Goal: Task Accomplishment & Management: Manage account settings

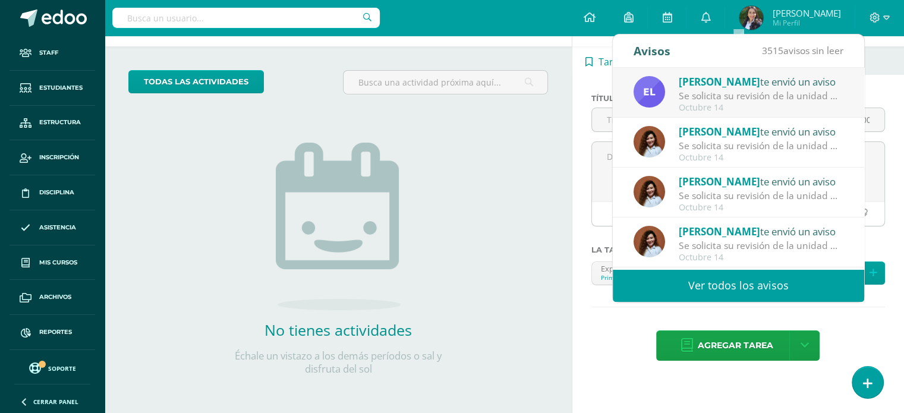
click at [737, 282] on link "Ver todos los avisos" at bounding box center [738, 285] width 251 height 33
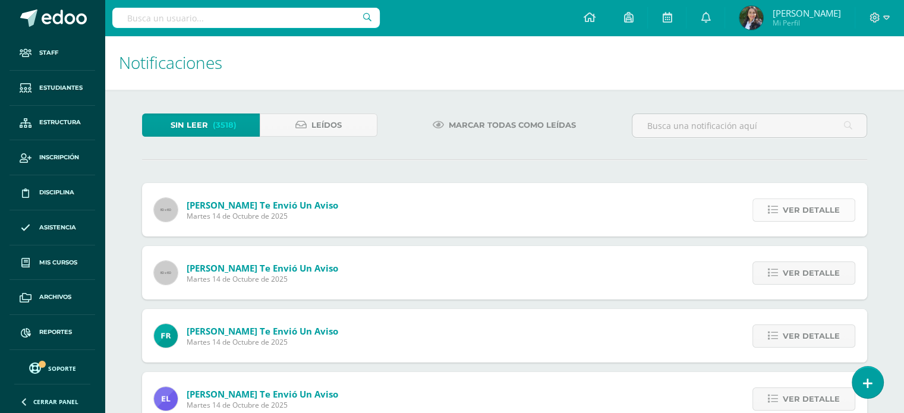
click at [800, 213] on span "Ver detalle" at bounding box center [811, 210] width 57 height 22
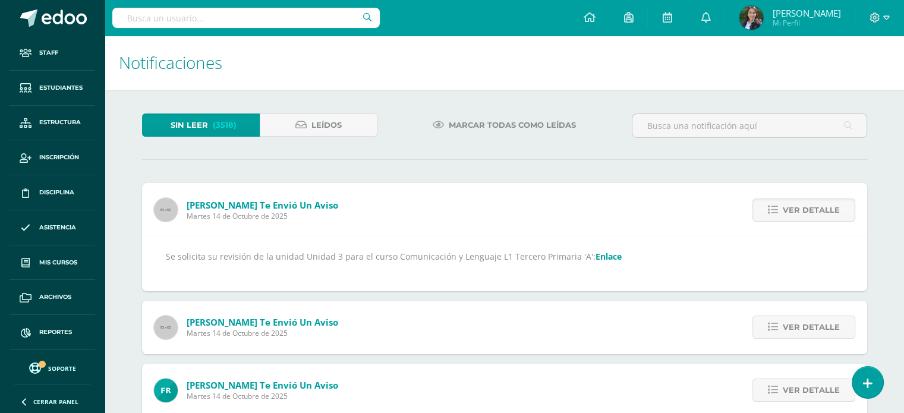
click at [605, 256] on link "Enlace" at bounding box center [609, 256] width 26 height 11
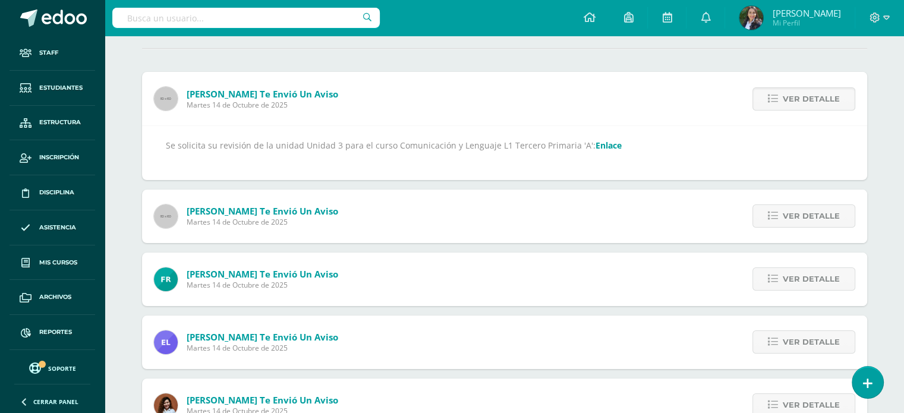
scroll to position [119, 0]
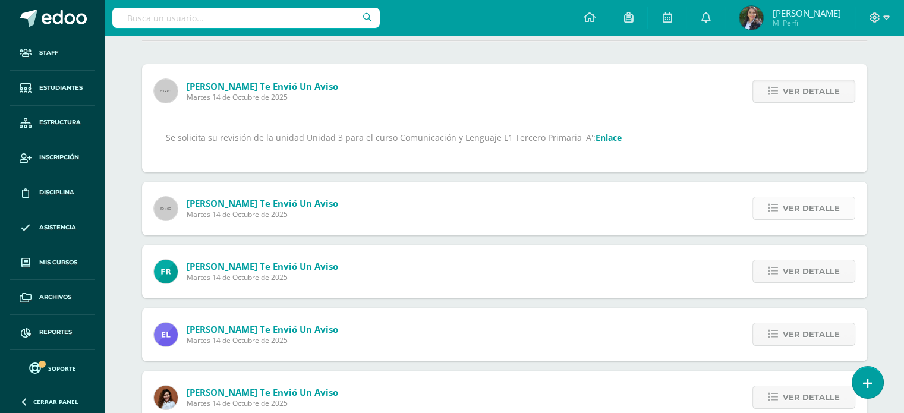
click at [825, 206] on span "Ver detalle" at bounding box center [811, 208] width 57 height 22
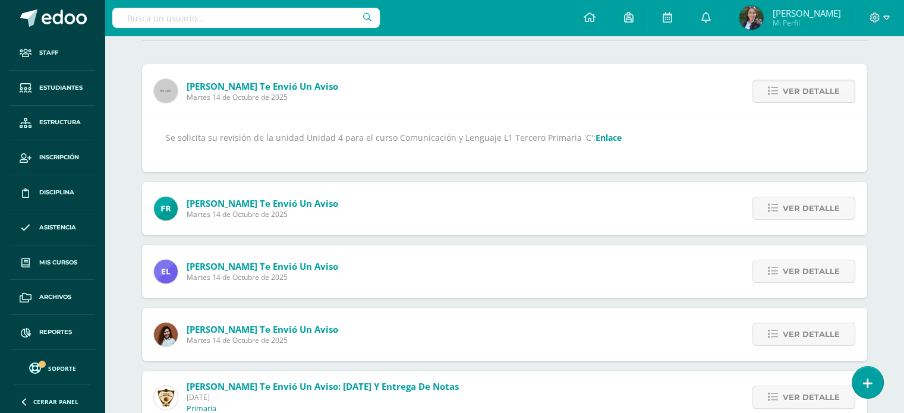
click at [596, 138] on link "Enlace" at bounding box center [609, 137] width 26 height 11
click at [826, 203] on span "Ver detalle" at bounding box center [811, 208] width 57 height 22
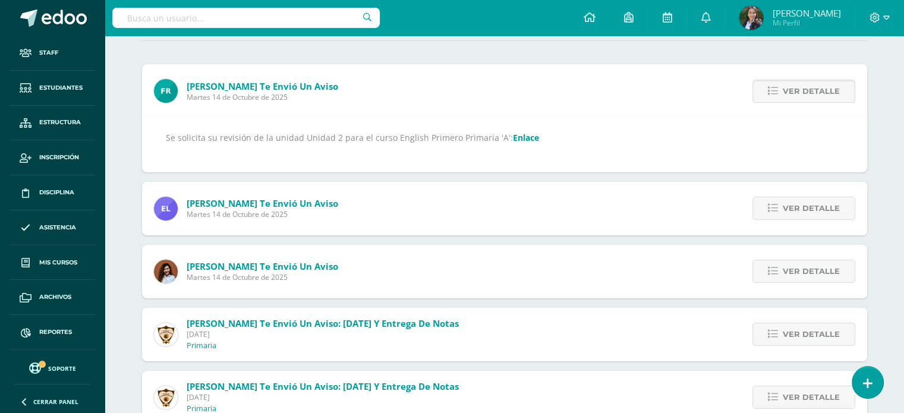
click at [513, 140] on link "Enlace" at bounding box center [526, 137] width 26 height 11
click at [801, 210] on span "Ver detalle" at bounding box center [811, 208] width 57 height 22
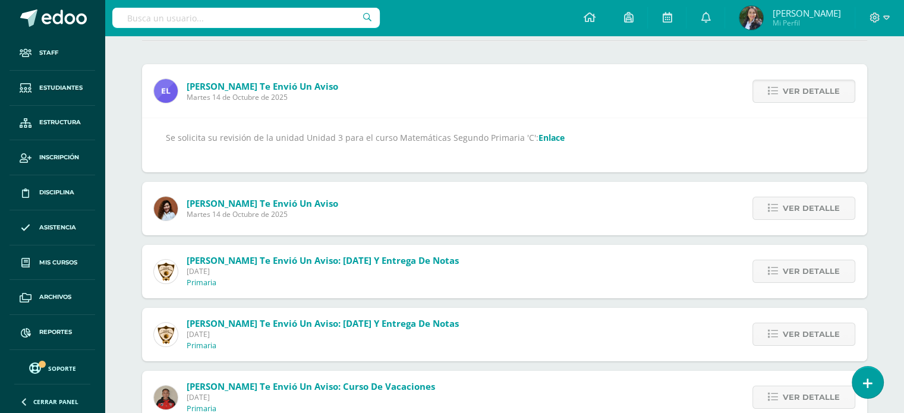
click at [542, 137] on link "Enlace" at bounding box center [552, 137] width 26 height 11
click at [794, 212] on span "Ver detalle" at bounding box center [811, 208] width 57 height 22
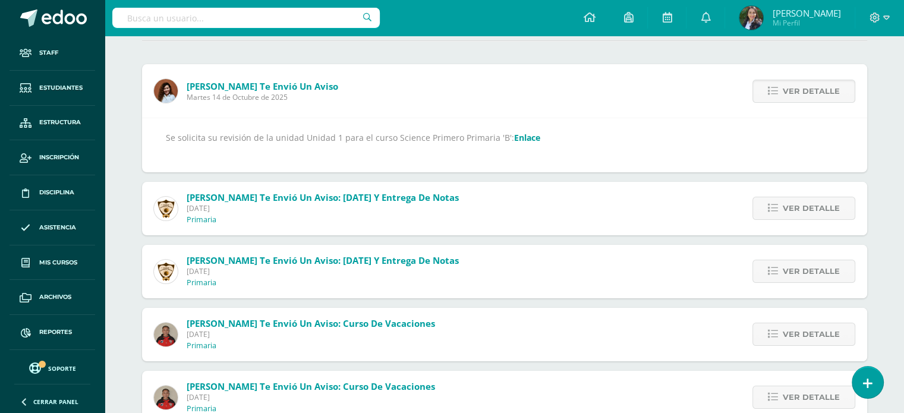
click at [520, 138] on link "Enlace" at bounding box center [527, 137] width 26 height 11
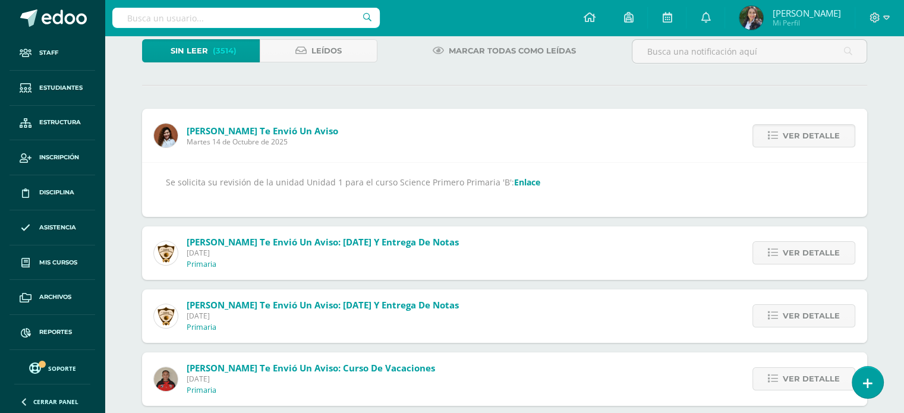
scroll to position [0, 0]
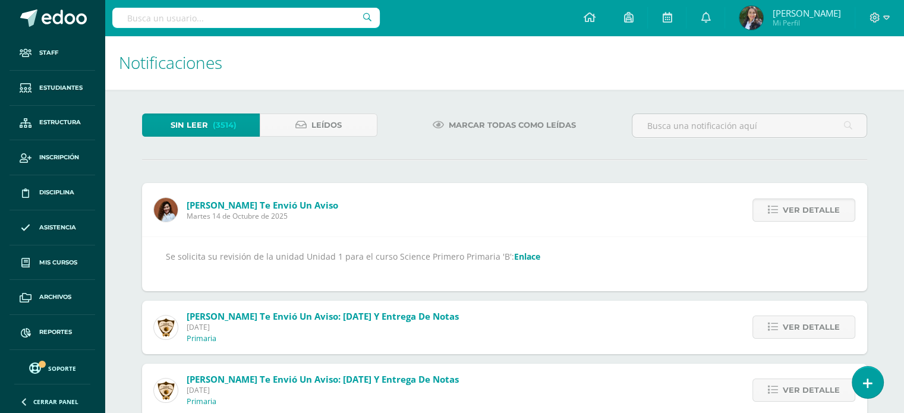
click at [192, 14] on input "text" at bounding box center [246, 18] width 268 height 20
click at [197, 18] on input "text" at bounding box center [246, 18] width 268 height 20
type input "arts"
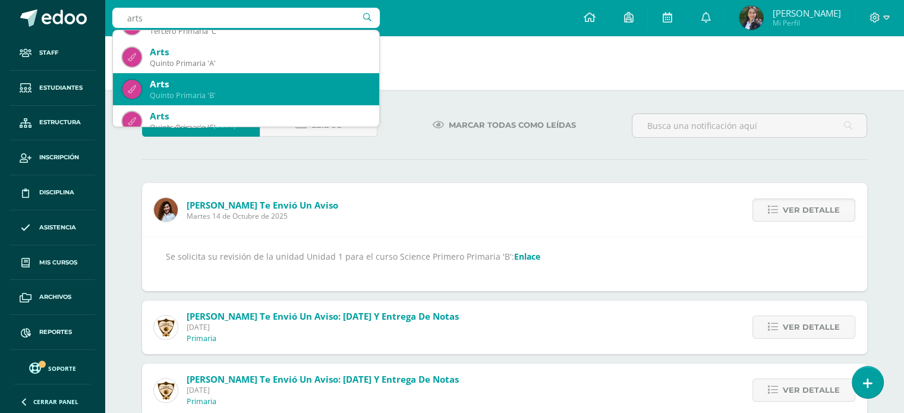
scroll to position [594, 0]
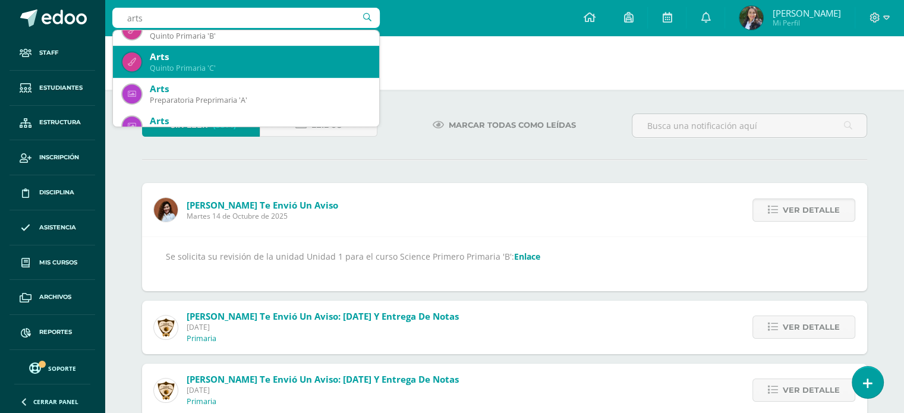
click at [213, 73] on div "Quinto Primaria 'C'" at bounding box center [260, 68] width 220 height 10
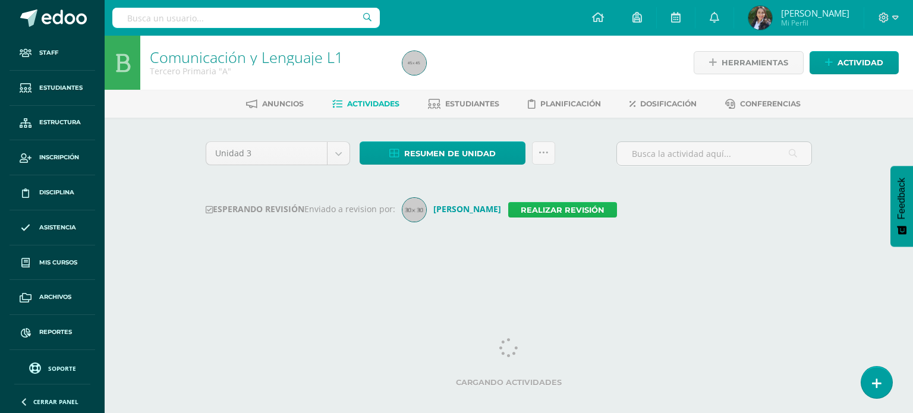
click at [568, 206] on link "Realizar revisión" at bounding box center [562, 209] width 109 height 15
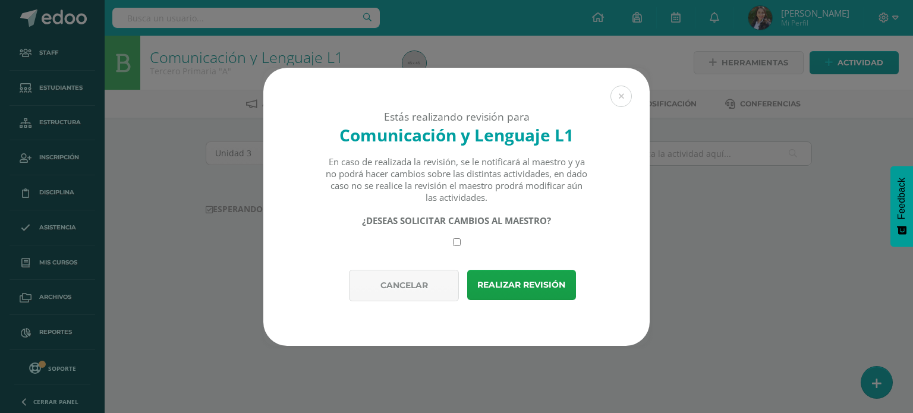
click at [458, 241] on input "checkbox" at bounding box center [457, 242] width 8 height 8
checkbox input "true"
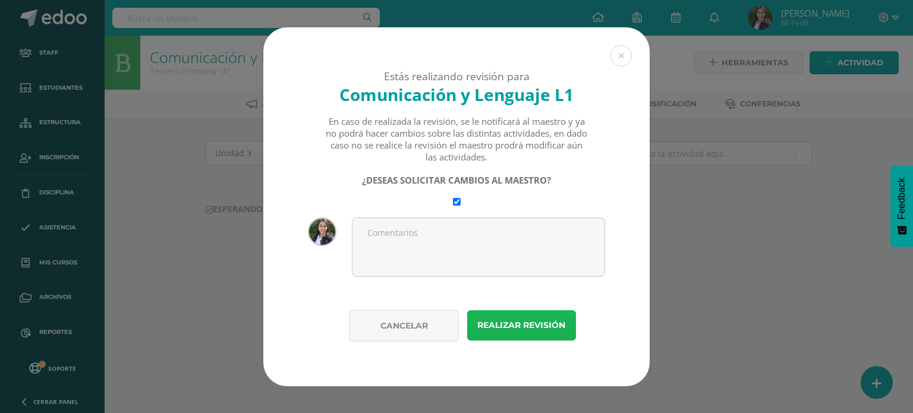
click at [512, 320] on button "Realizar revisión" at bounding box center [521, 325] width 109 height 30
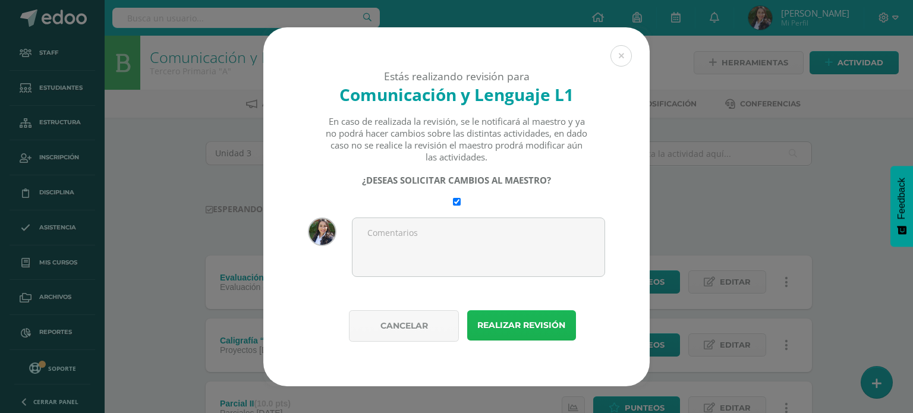
click at [511, 323] on button "Realizar revisión" at bounding box center [521, 325] width 109 height 30
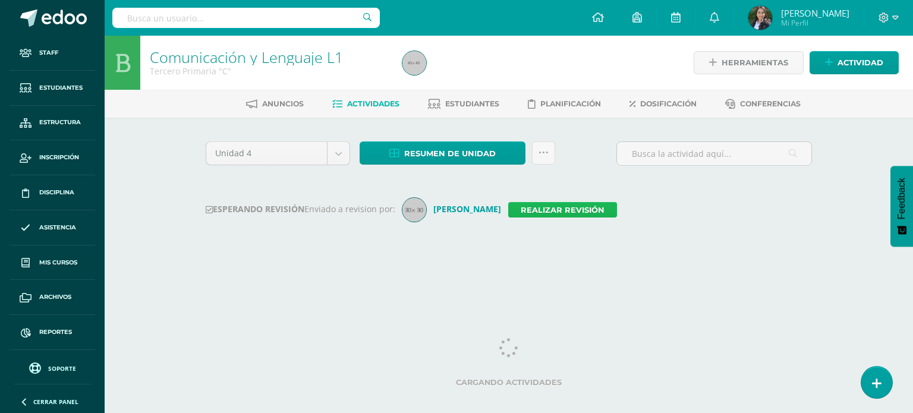
click at [559, 208] on link "Realizar revisión" at bounding box center [562, 209] width 109 height 15
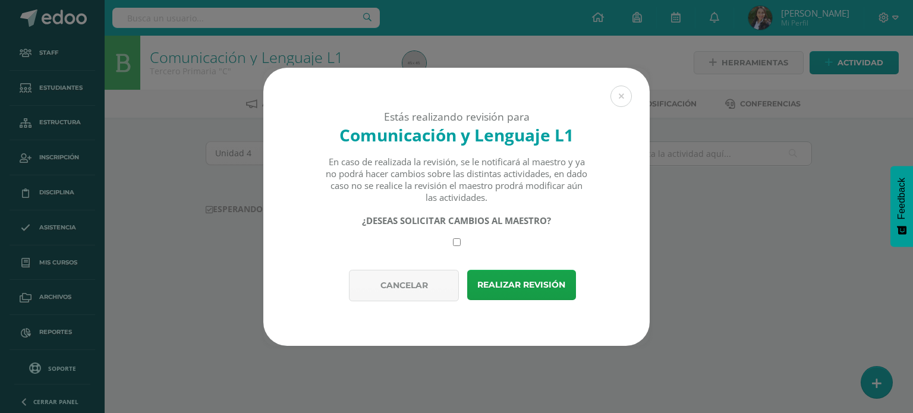
click at [454, 244] on input "checkbox" at bounding box center [457, 242] width 8 height 8
checkbox input "true"
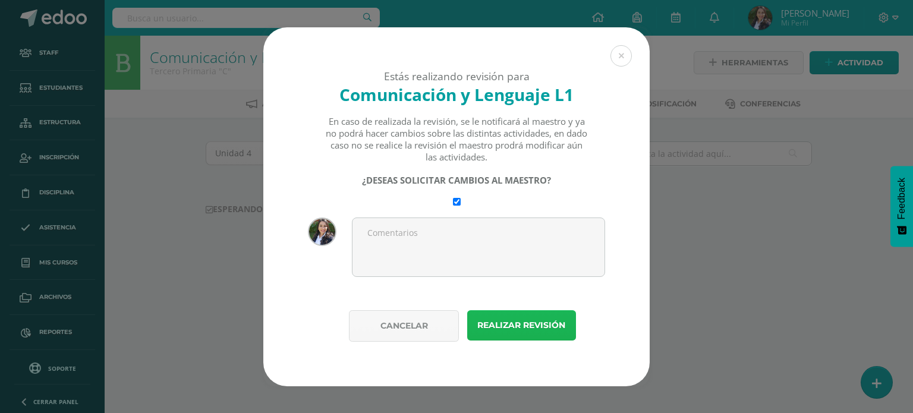
click at [528, 328] on button "Realizar revisión" at bounding box center [521, 325] width 109 height 30
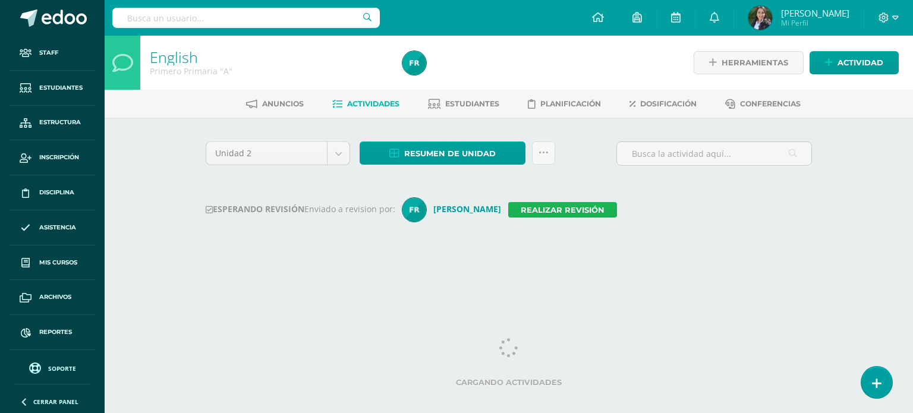
click at [526, 210] on link "Realizar revisión" at bounding box center [562, 209] width 109 height 15
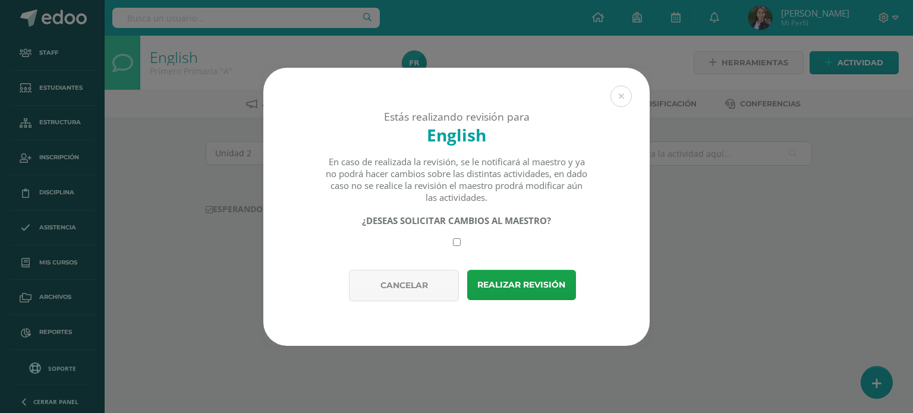
click at [456, 244] on input "checkbox" at bounding box center [457, 242] width 8 height 8
checkbox input "true"
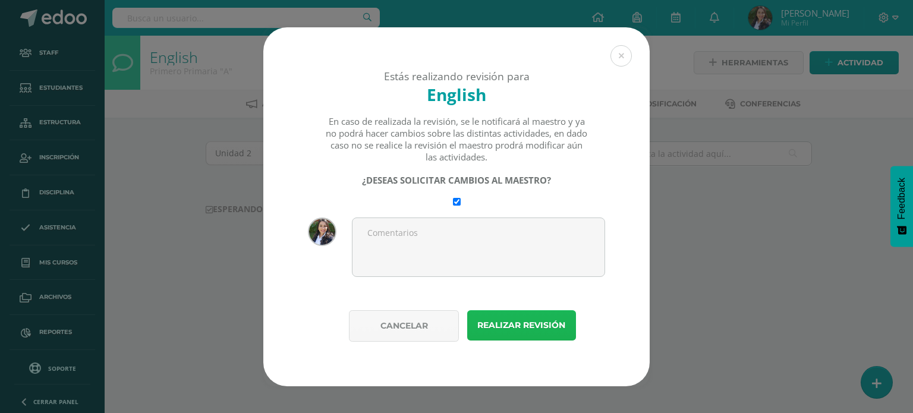
click at [515, 324] on button "Realizar revisión" at bounding box center [521, 325] width 109 height 30
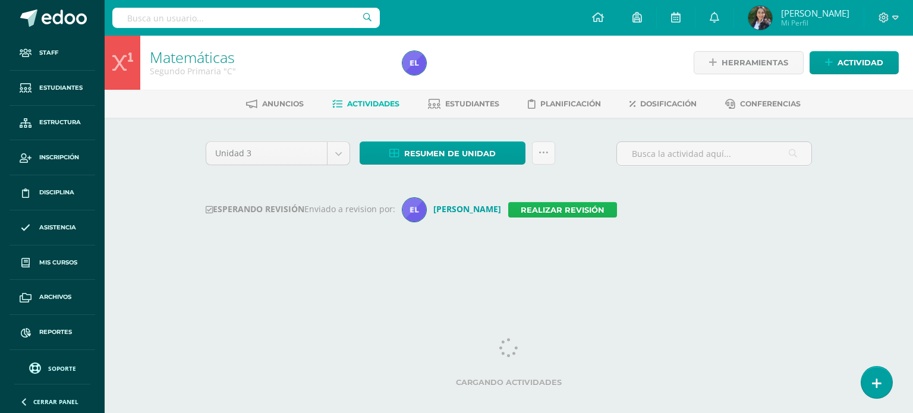
click at [561, 206] on link "Realizar revisión" at bounding box center [562, 209] width 109 height 15
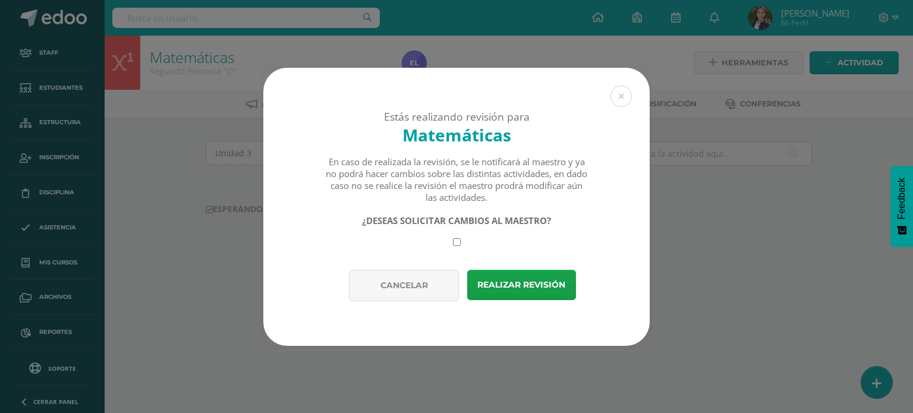
click at [455, 244] on input "checkbox" at bounding box center [457, 242] width 8 height 8
checkbox input "true"
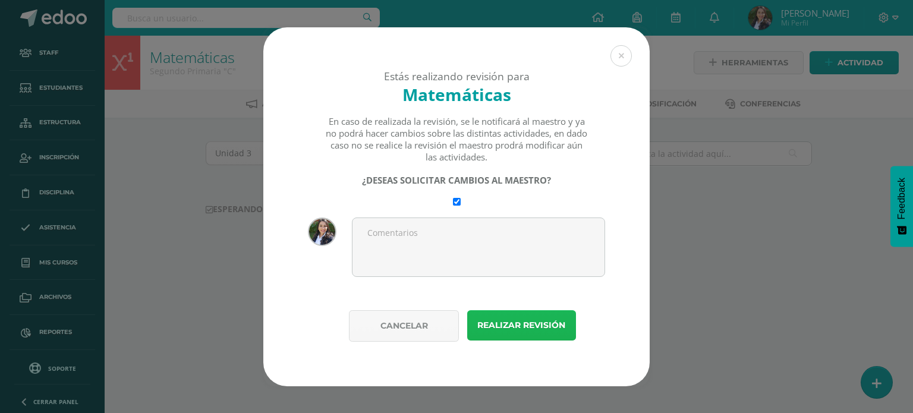
click at [507, 320] on button "Realizar revisión" at bounding box center [521, 325] width 109 height 30
click at [516, 328] on button "Realizar revisión" at bounding box center [521, 325] width 109 height 30
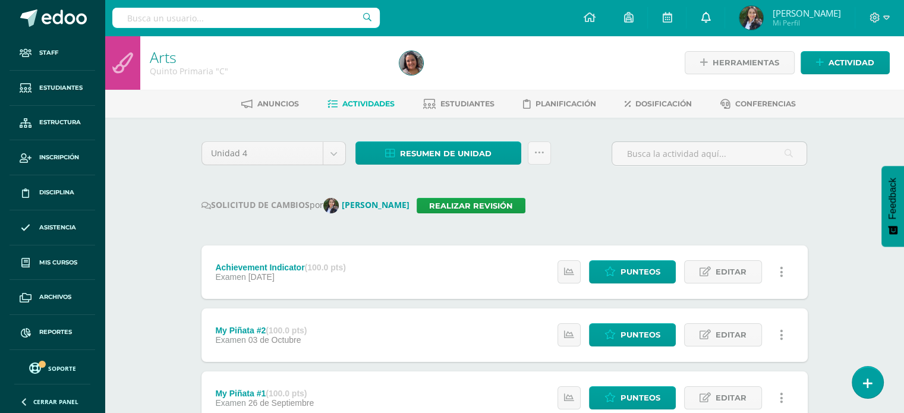
click at [710, 12] on icon at bounding box center [706, 17] width 10 height 11
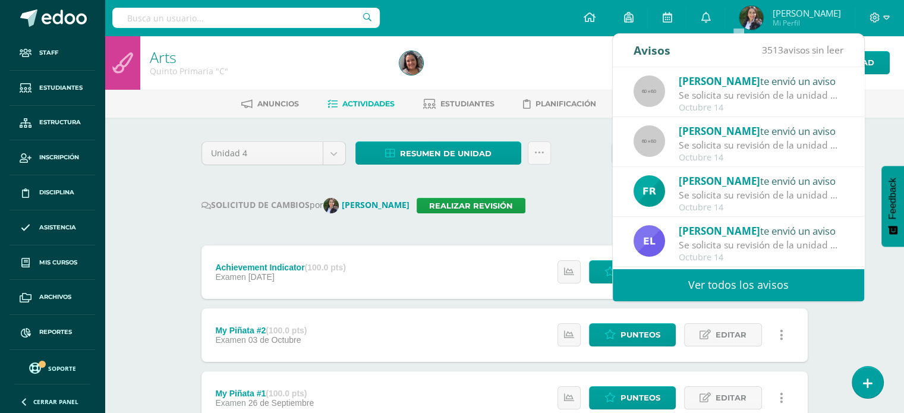
click at [705, 84] on span "[PERSON_NAME]" at bounding box center [719, 81] width 81 height 14
click at [725, 285] on link "Ver todos los avisos" at bounding box center [738, 285] width 251 height 33
click at [733, 285] on link "Ver todos los avisos" at bounding box center [738, 285] width 251 height 33
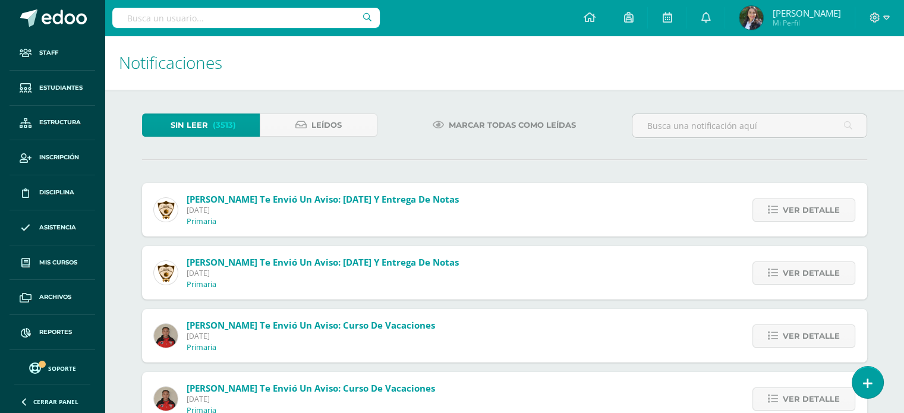
click at [379, 50] on h1 "Notificaciones" at bounding box center [504, 63] width 771 height 54
click at [231, 14] on input "text" at bounding box center [246, 18] width 268 height 20
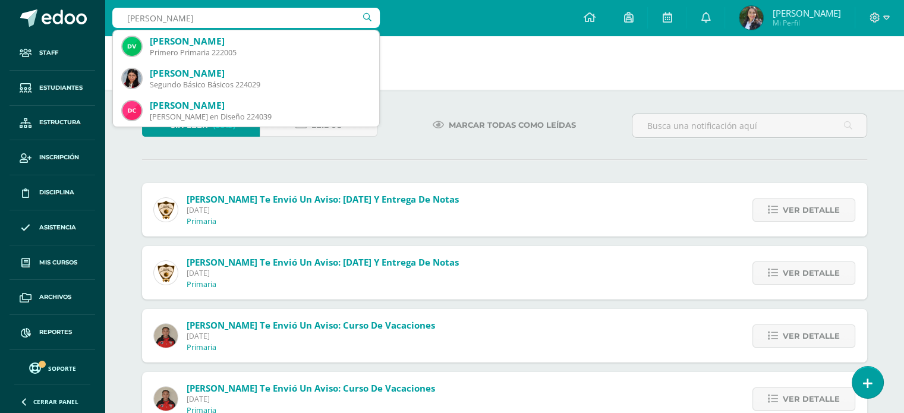
click at [147, 19] on input "sofia bobadilla" at bounding box center [246, 18] width 268 height 20
type input "bobadilla"
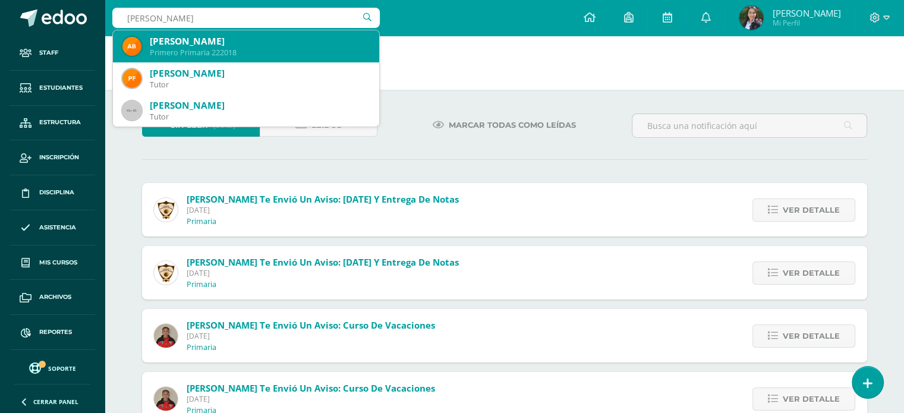
click at [201, 34] on div "Ana Sofía Bobadilla Afre Primero Primaria 222018" at bounding box center [245, 46] width 247 height 32
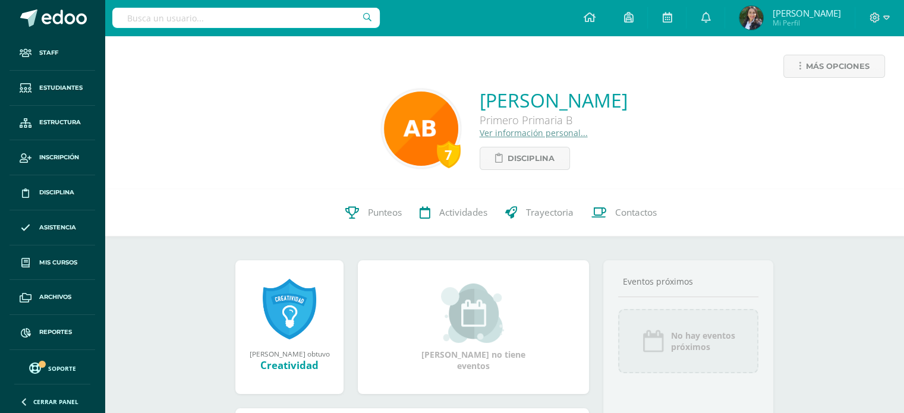
click at [155, 18] on input "text" at bounding box center [246, 18] width 268 height 20
click at [155, 18] on input "arts" at bounding box center [246, 18] width 268 height 20
click at [188, 78] on div "Más opciones" at bounding box center [504, 71] width 781 height 33
click at [152, 18] on input "arts" at bounding box center [246, 18] width 268 height 20
type input "a"
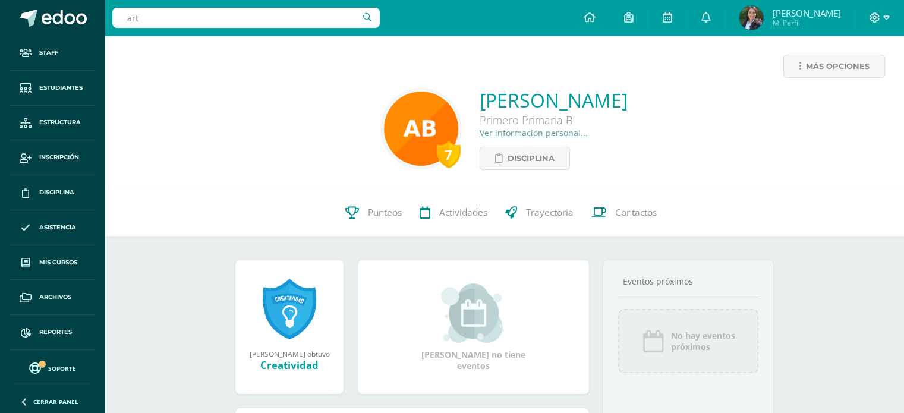
type input "arts"
click at [710, 14] on icon at bounding box center [706, 17] width 10 height 11
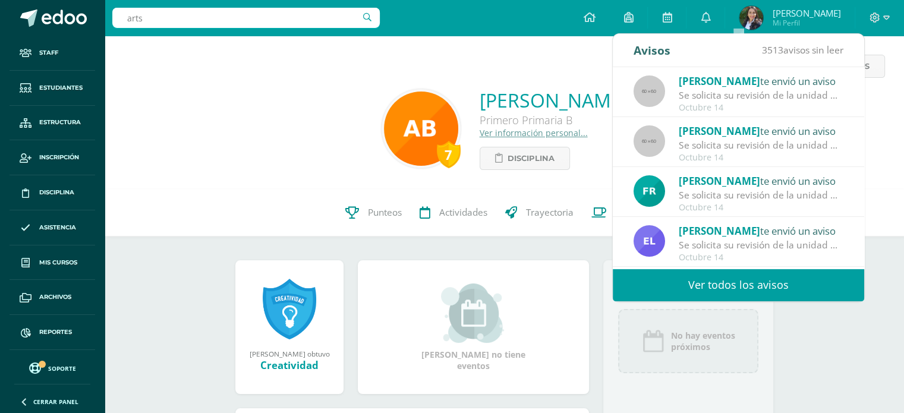
click at [734, 83] on span "[PERSON_NAME]" at bounding box center [719, 81] width 81 height 14
click at [745, 93] on div "Se solicita su revisión de la unidad Unidad 3 para el curso Comunicación y Leng…" at bounding box center [761, 96] width 165 height 14
click at [747, 97] on div "Se solicita su revisión de la unidad Unidad 3 para el curso Comunicación y Leng…" at bounding box center [761, 96] width 165 height 14
click at [748, 86] on span "[PERSON_NAME]" at bounding box center [719, 81] width 81 height 14
click at [748, 91] on div "Denice Calderón te envió un aviso Se solicita su revisión de la unidad Unidad 3…" at bounding box center [739, 92] width 210 height 39
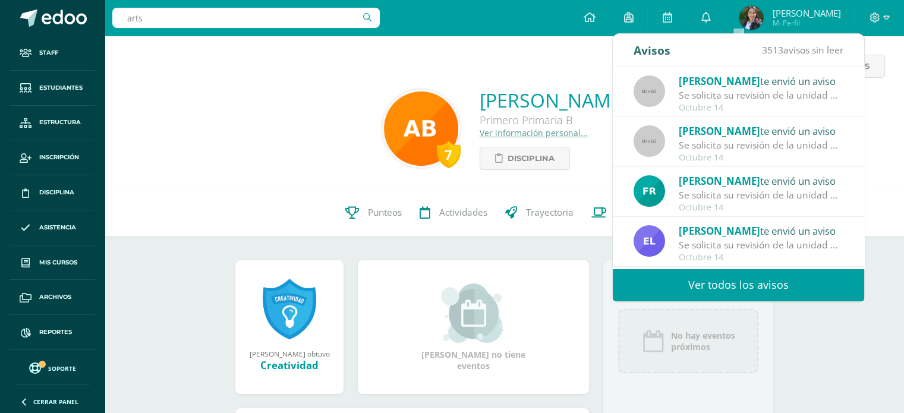
click at [804, 103] on div "Octubre 14" at bounding box center [761, 108] width 165 height 10
click at [803, 95] on div "Se solicita su revisión de la unidad Unidad 3 para el curso Comunicación y Leng…" at bounding box center [761, 96] width 165 height 14
click at [802, 90] on div "Se solicita su revisión de la unidad Unidad 3 para el curso Comunicación y Leng…" at bounding box center [761, 96] width 165 height 14
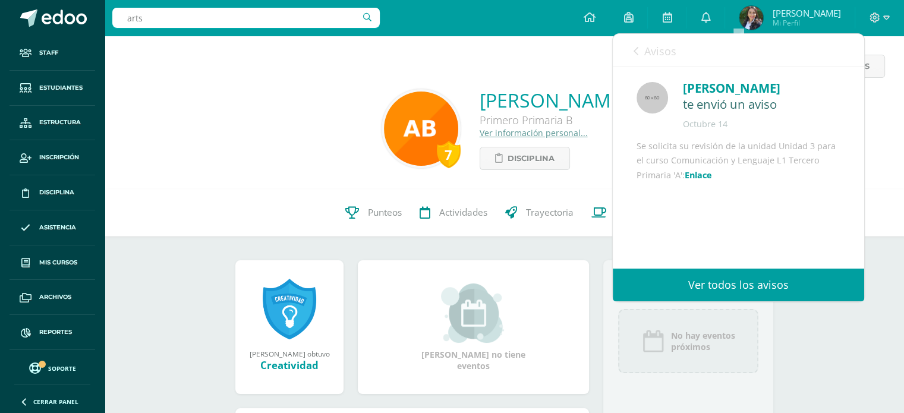
click at [295, 121] on div "7 Ana Sofía Bobadilla Afre Primero Primaria B Ver información personal... Disci…" at bounding box center [504, 128] width 781 height 83
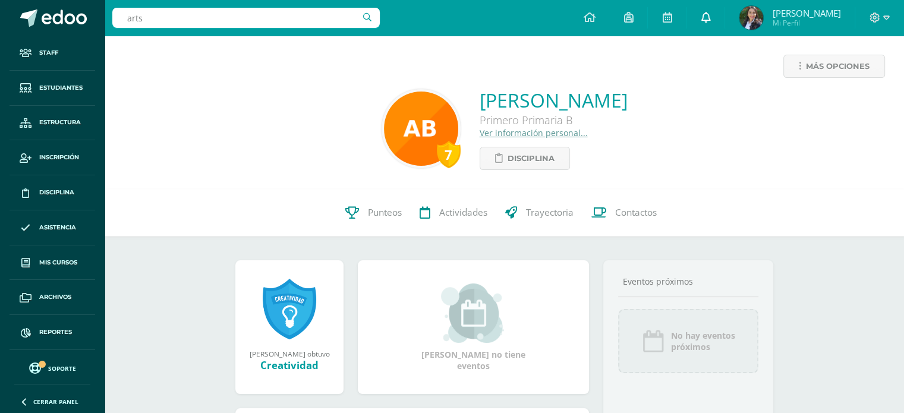
click at [710, 21] on icon at bounding box center [706, 17] width 10 height 11
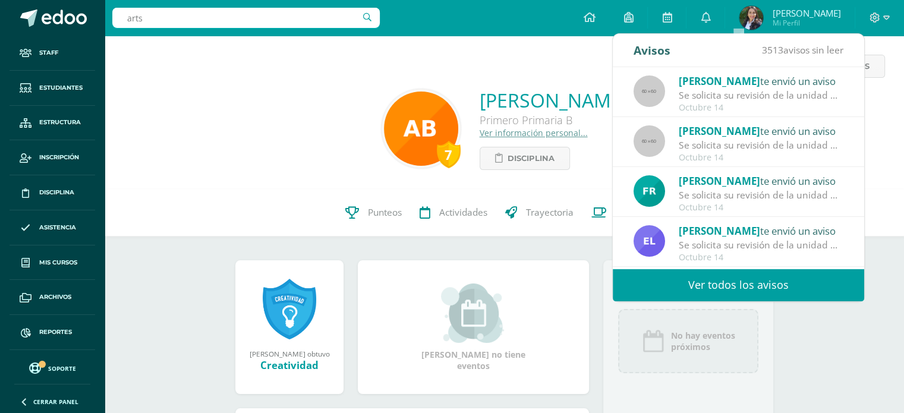
click at [756, 282] on link "Ver todos los avisos" at bounding box center [738, 285] width 251 height 33
click at [752, 285] on link "Ver todos los avisos" at bounding box center [738, 285] width 251 height 33
click at [744, 287] on link "Ver todos los avisos" at bounding box center [738, 285] width 251 height 33
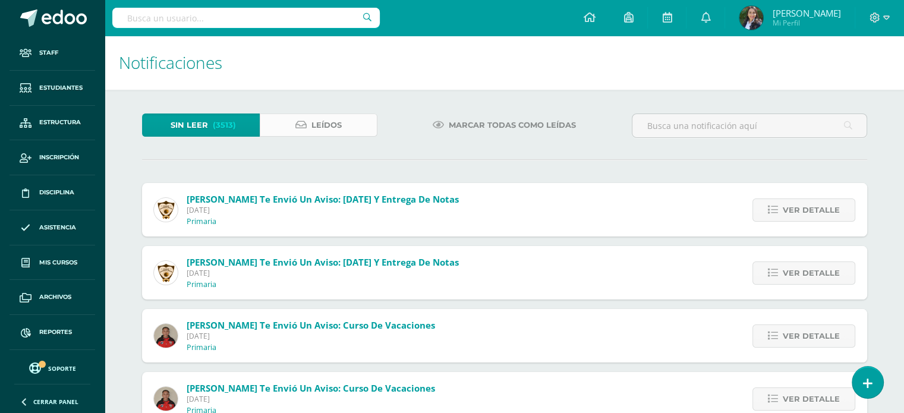
click at [350, 123] on link "Leídos" at bounding box center [319, 125] width 118 height 23
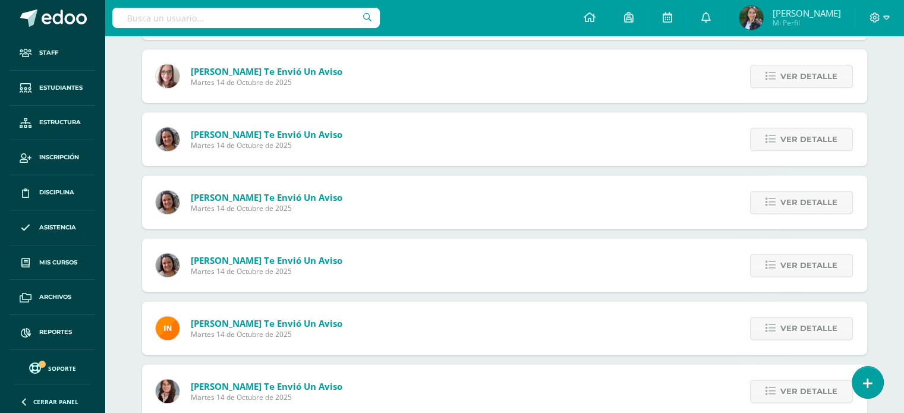
scroll to position [1541, 0]
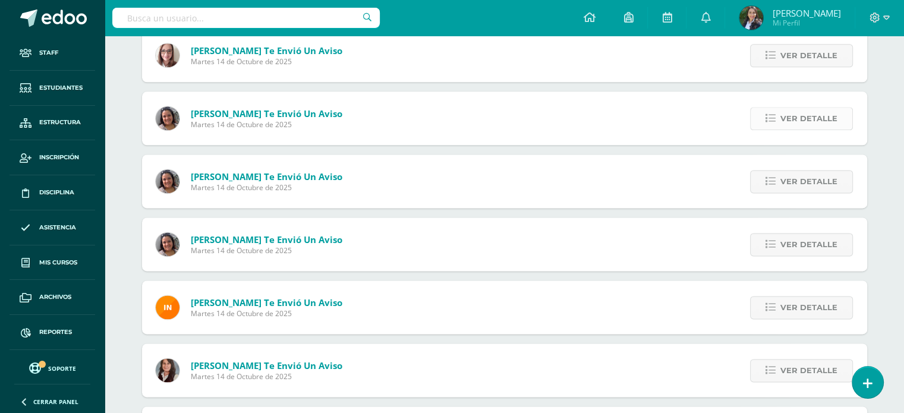
click at [794, 119] on span "Ver detalle" at bounding box center [809, 119] width 57 height 22
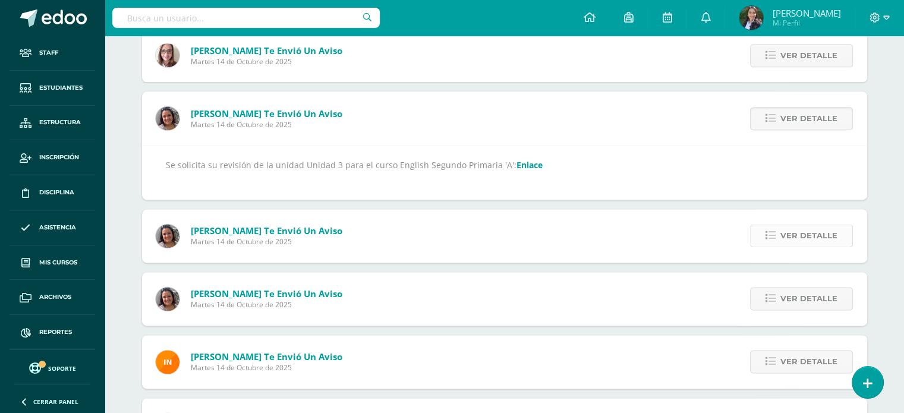
click at [807, 235] on span "Ver detalle" at bounding box center [809, 236] width 57 height 22
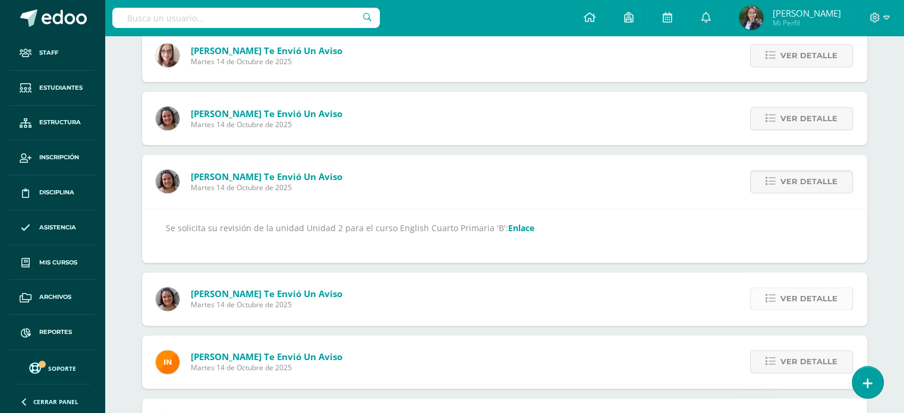
click at [817, 297] on span "Ver detalle" at bounding box center [809, 299] width 57 height 22
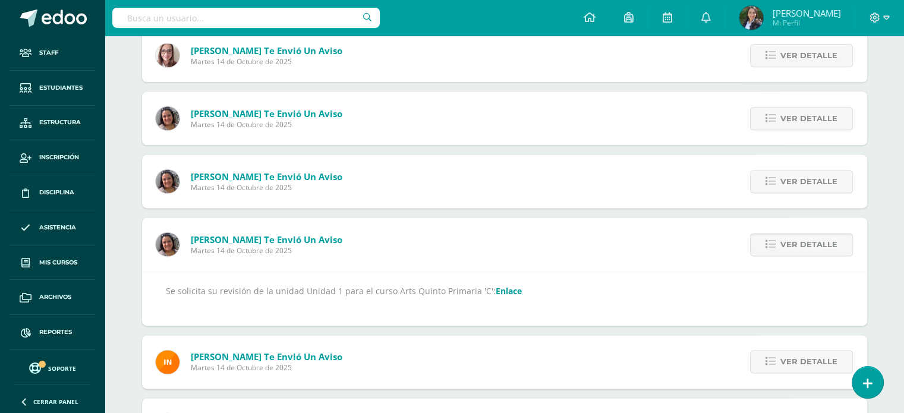
click at [497, 288] on link "Enlace" at bounding box center [509, 290] width 26 height 11
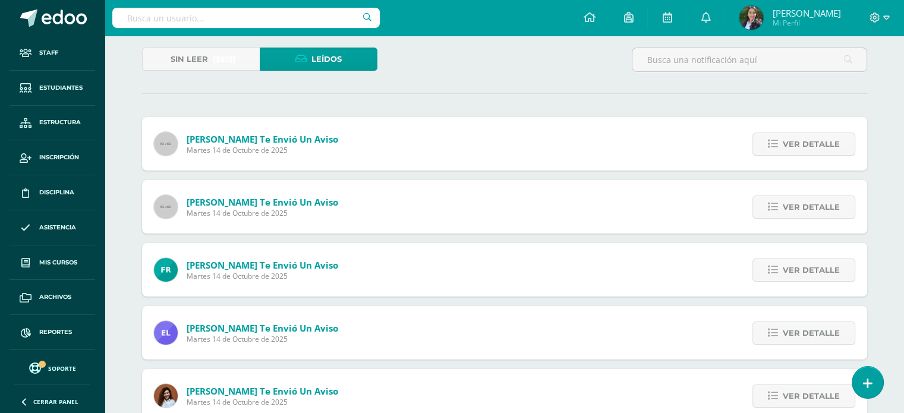
scroll to position [0, 0]
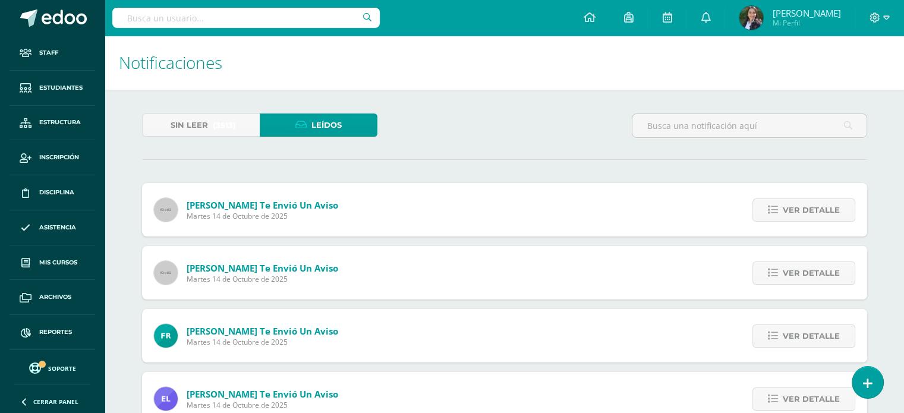
click at [242, 23] on input "text" at bounding box center [246, 18] width 268 height 20
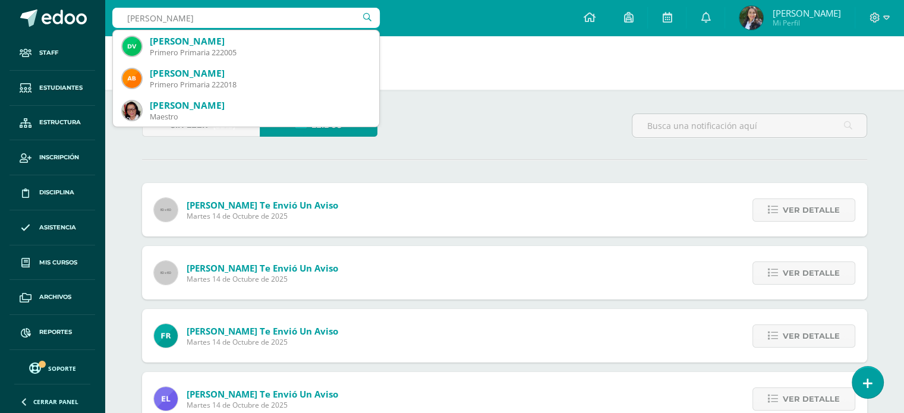
type input "[PERSON_NAME]"
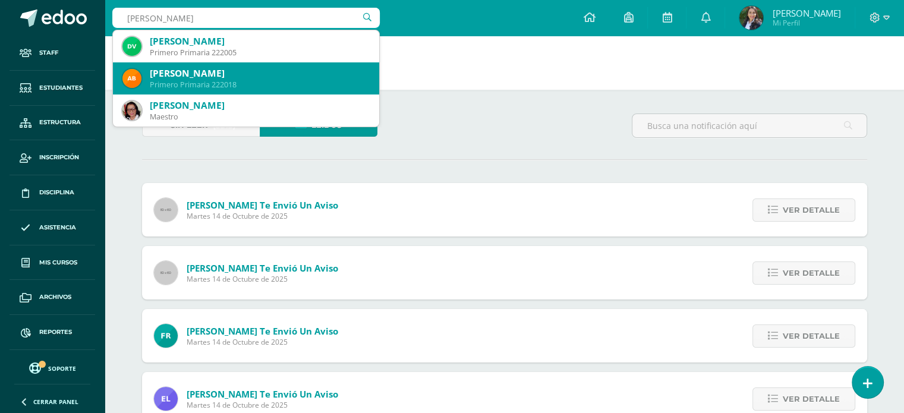
click at [231, 85] on div "Primero Primaria 222018" at bounding box center [260, 85] width 220 height 10
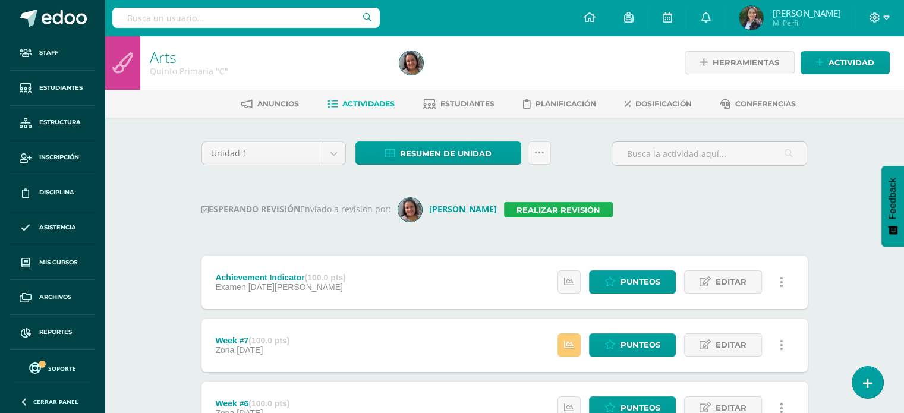
click at [536, 212] on link "Realizar revisión" at bounding box center [558, 209] width 109 height 15
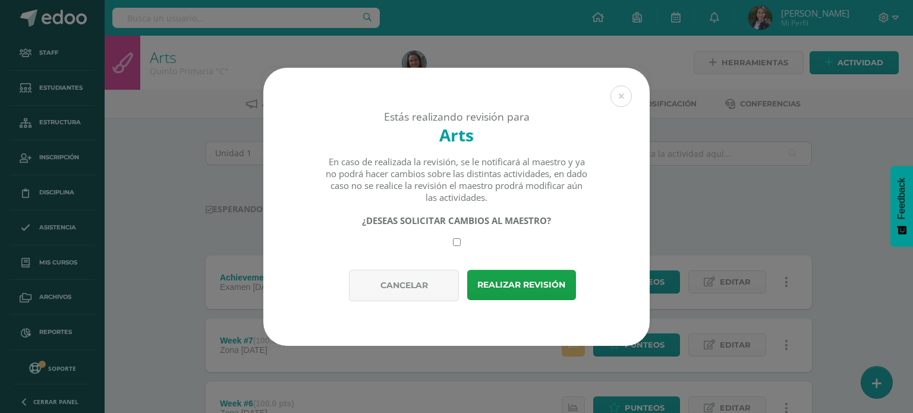
click at [459, 244] on input "checkbox" at bounding box center [457, 242] width 8 height 8
checkbox input "true"
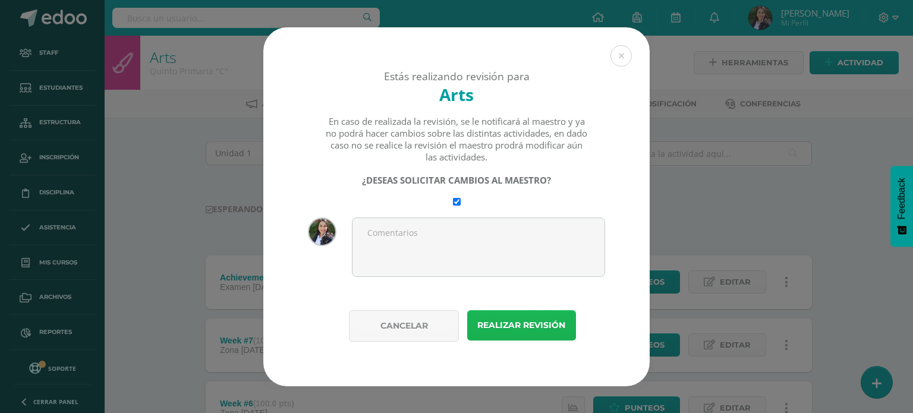
click at [505, 331] on button "Realizar revisión" at bounding box center [521, 325] width 109 height 30
click at [495, 319] on button "Realizar revisión" at bounding box center [521, 325] width 109 height 30
click at [495, 323] on button "Realizar revisión" at bounding box center [521, 325] width 109 height 30
click at [493, 326] on button "Realizar revisión" at bounding box center [521, 325] width 109 height 30
click at [525, 325] on button "Realizar revisión" at bounding box center [521, 325] width 109 height 30
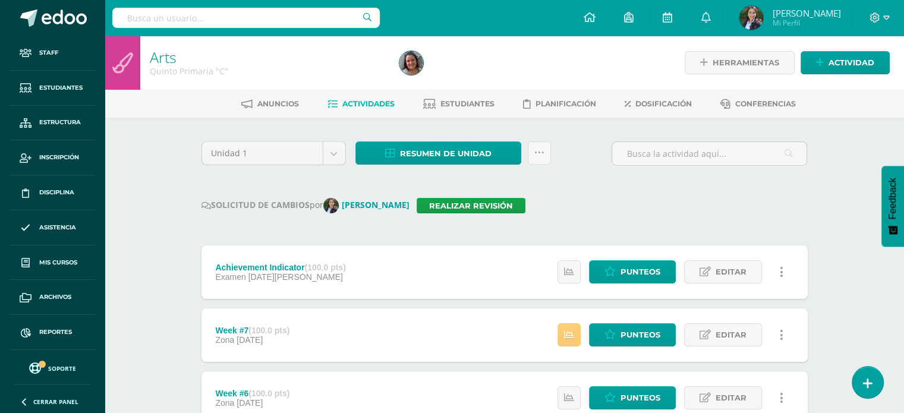
click at [685, 206] on div "SOLICITUD DE CAMBIOS por Marielos Cardona Realizar revisión" at bounding box center [505, 205] width 606 height 15
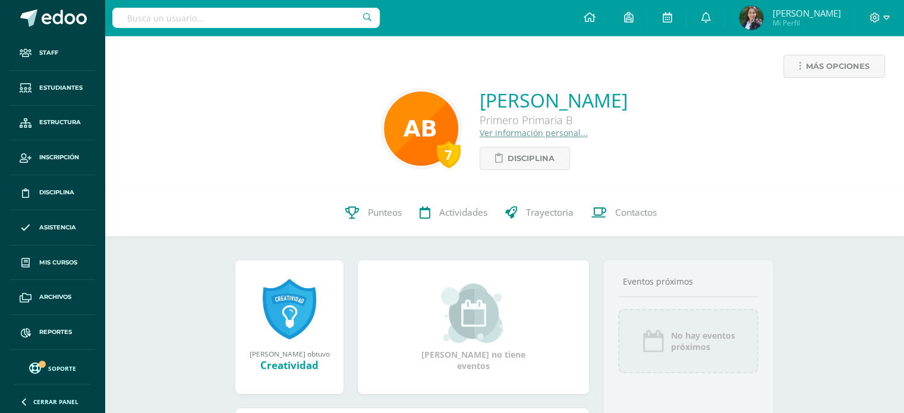
click at [679, 106] on div "7 Ana Sofía Bobadilla Afre Primero Primaria B Ver información personal... Disci…" at bounding box center [504, 128] width 781 height 83
click at [178, 119] on div "7 Ana Sofía Bobadilla Afre Primero Primaria B Ver información personal... Disci…" at bounding box center [504, 128] width 781 height 83
click at [249, 166] on div "7 Ana Sofía Bobadilla Afre Primero Primaria B Ver información personal... Disci…" at bounding box center [504, 128] width 781 height 83
click at [555, 218] on span "Trayectoria" at bounding box center [550, 212] width 48 height 12
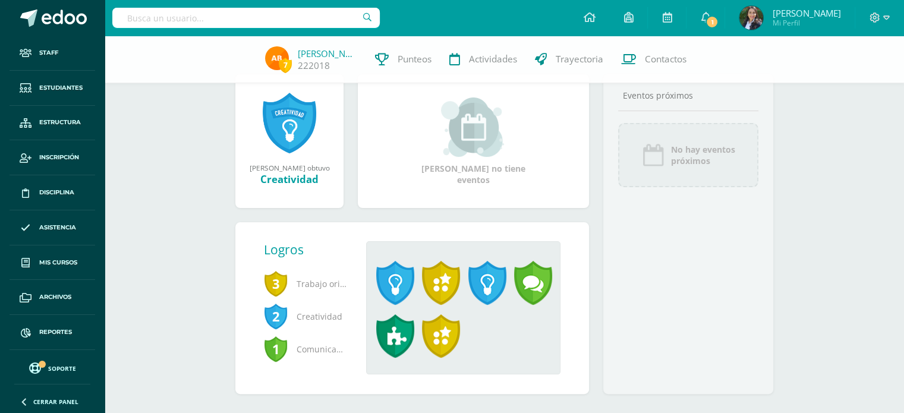
scroll to position [202, 0]
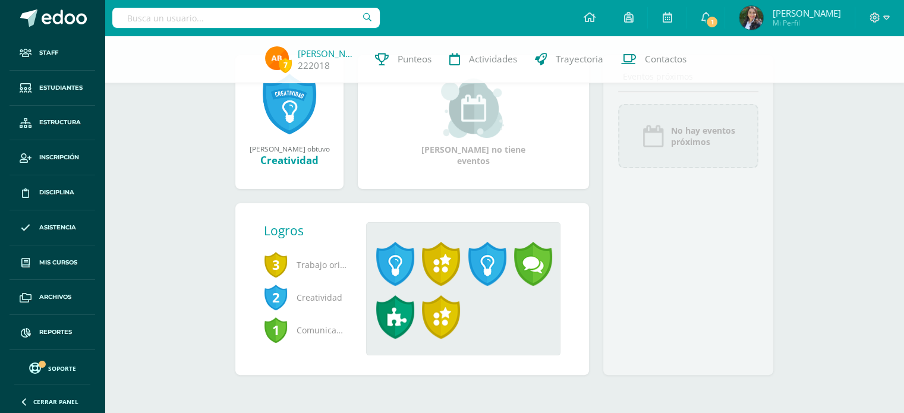
click at [316, 331] on span "Comunicación" at bounding box center [305, 330] width 83 height 33
click at [411, 56] on span "Punteos" at bounding box center [415, 59] width 34 height 12
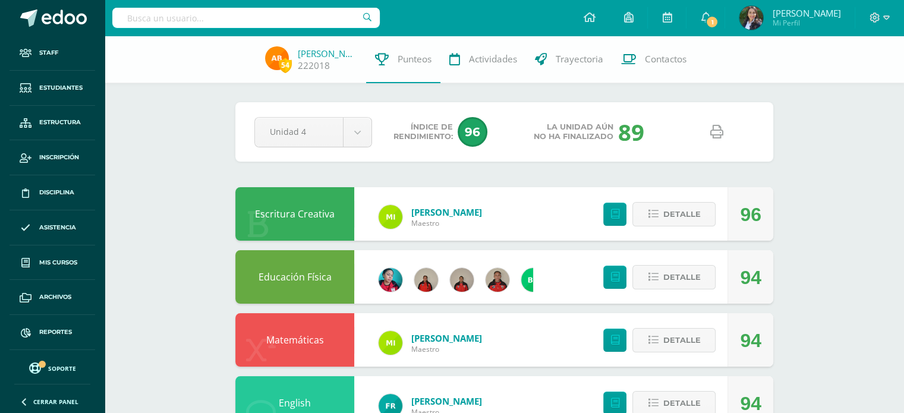
click at [718, 132] on icon at bounding box center [716, 131] width 13 height 13
click at [710, 14] on icon at bounding box center [706, 17] width 10 height 11
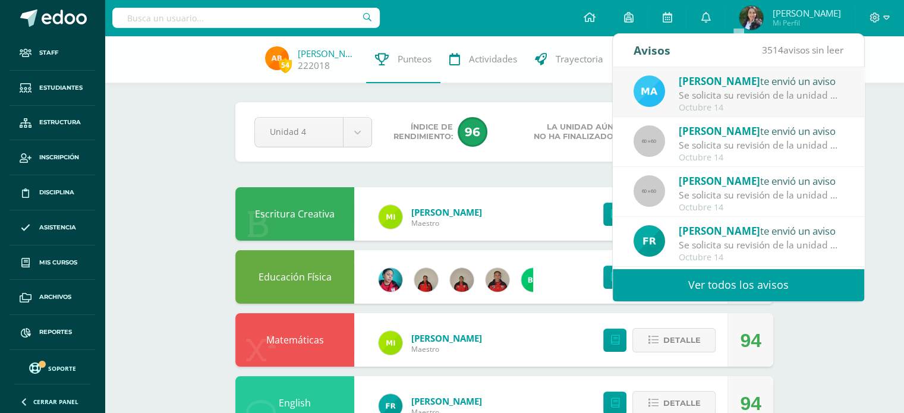
click at [757, 284] on link "Ver todos los avisos" at bounding box center [738, 285] width 251 height 33
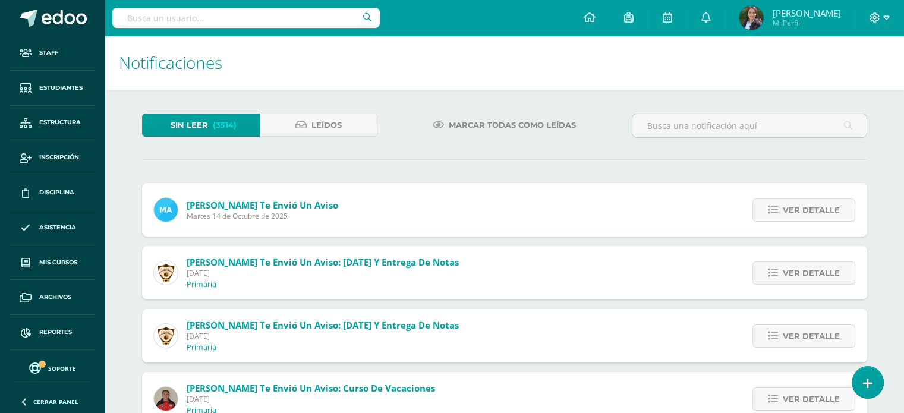
click at [199, 17] on input "text" at bounding box center [246, 18] width 268 height 20
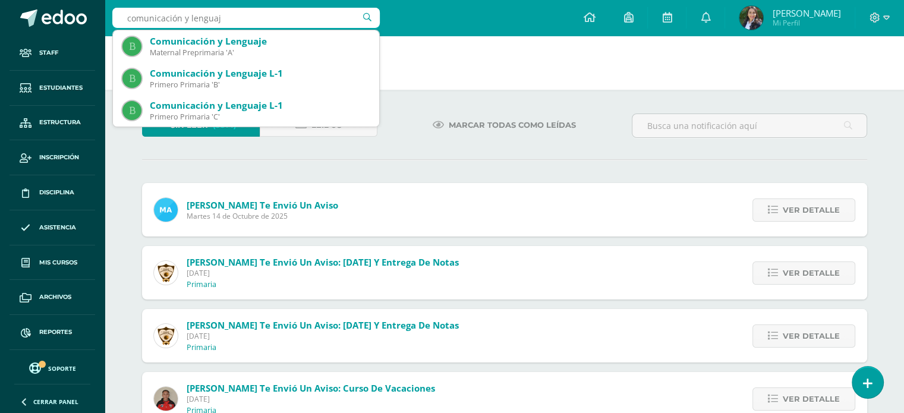
type input "comunicación y lenguaje"
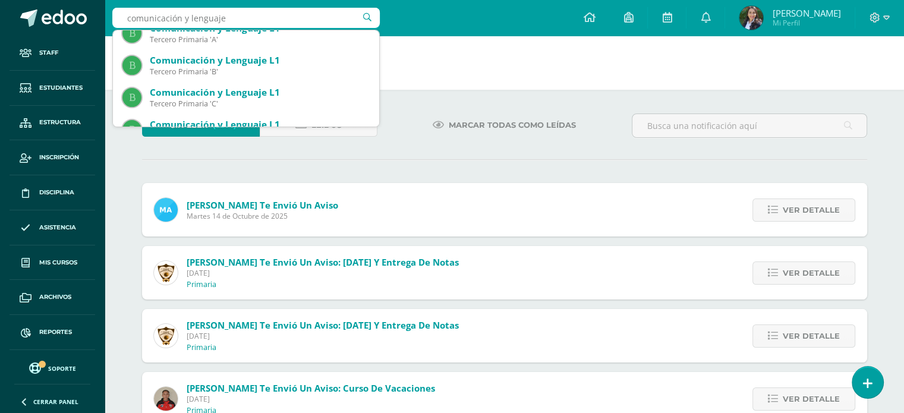
scroll to position [297, 0]
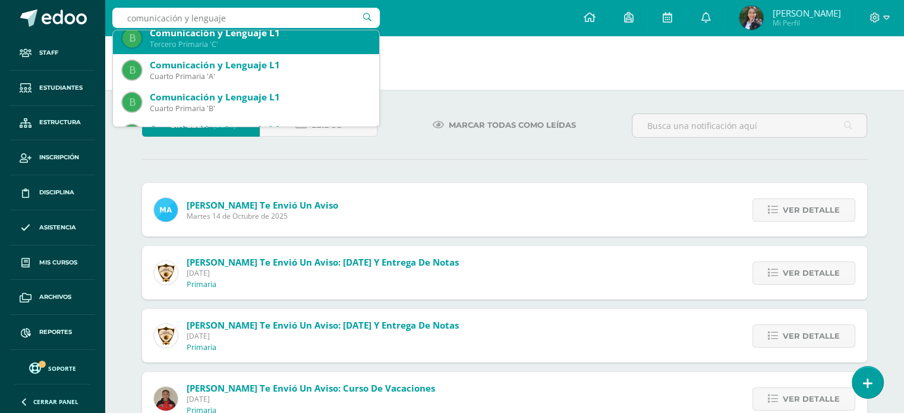
click at [190, 36] on div "Comunicación y Lenguaje L1" at bounding box center [260, 33] width 220 height 12
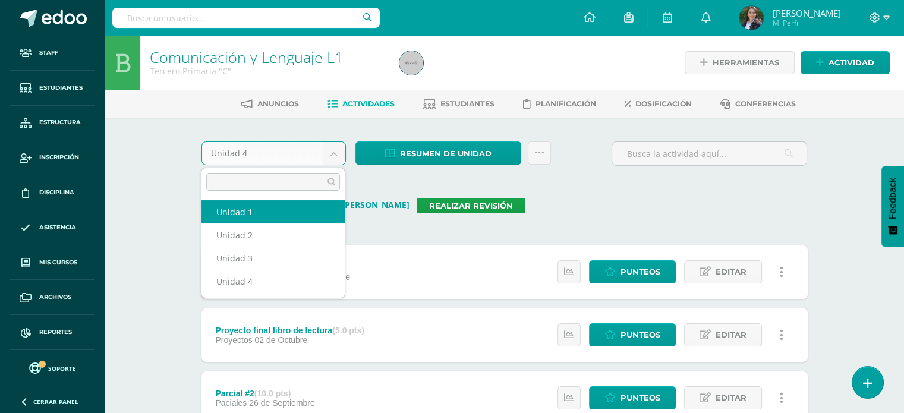
select select "Unidad 1"
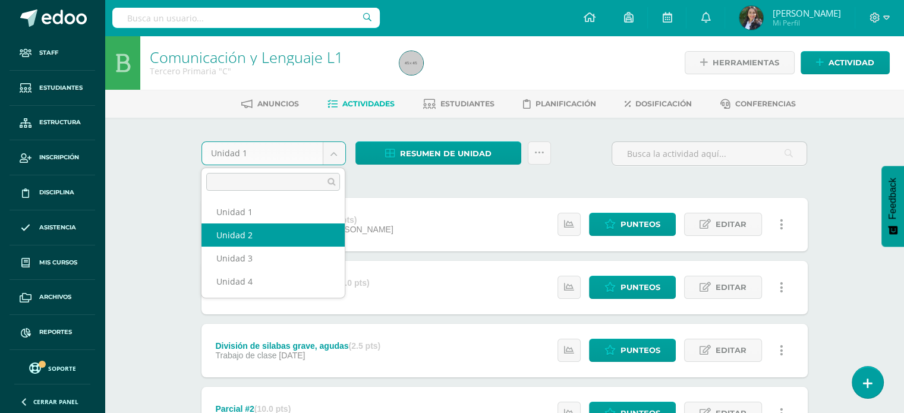
select select "Unidad 2"
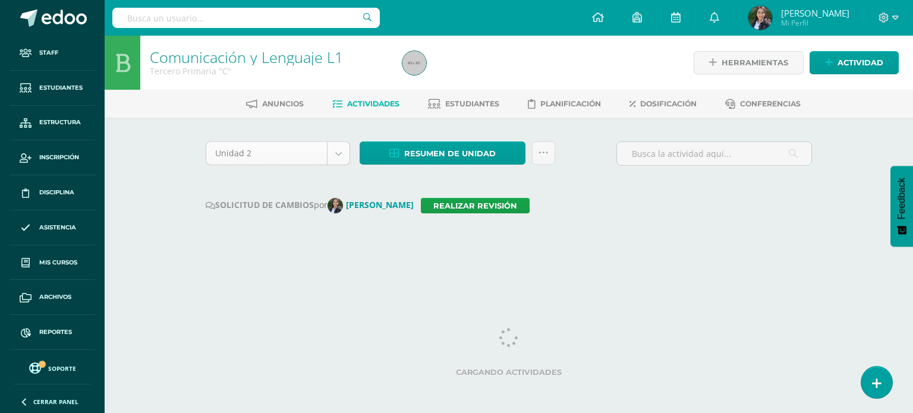
click at [345, 156] on body "Staff Estudiantes Estructura Inscripción Disciplina Asistencia Mis cursos Archi…" at bounding box center [456, 134] width 913 height 269
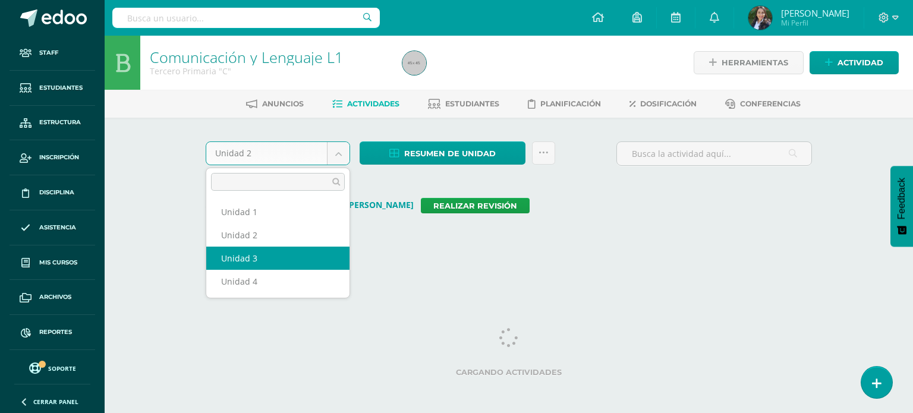
select select "Unidad 3"
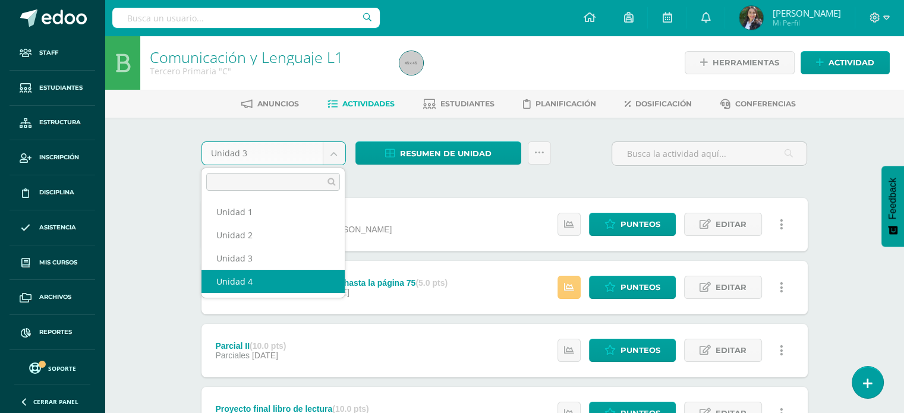
select select "Unidad 4"
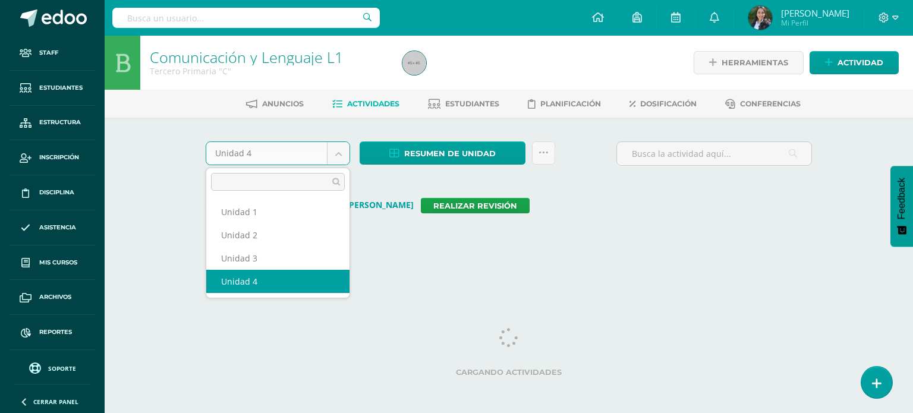
click at [342, 152] on body "Staff Estudiantes Estructura Inscripción Disciplina Asistencia Mis cursos Archi…" at bounding box center [456, 134] width 913 height 269
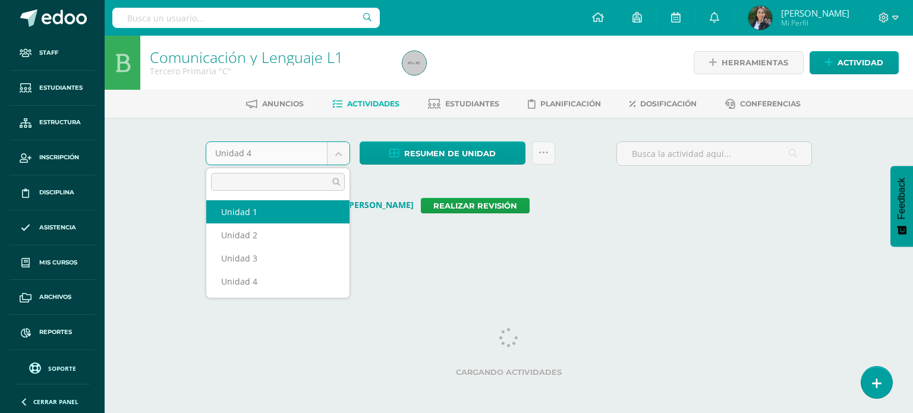
select select "Unidad 1"
click at [340, 154] on body "Staff Estudiantes Estructura Inscripción Disciplina Asistencia Mis cursos Archi…" at bounding box center [456, 134] width 913 height 269
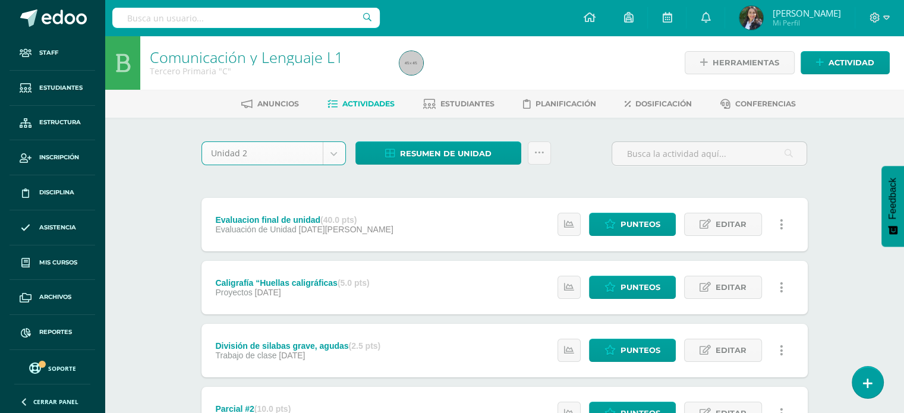
select select "Unidad 2"
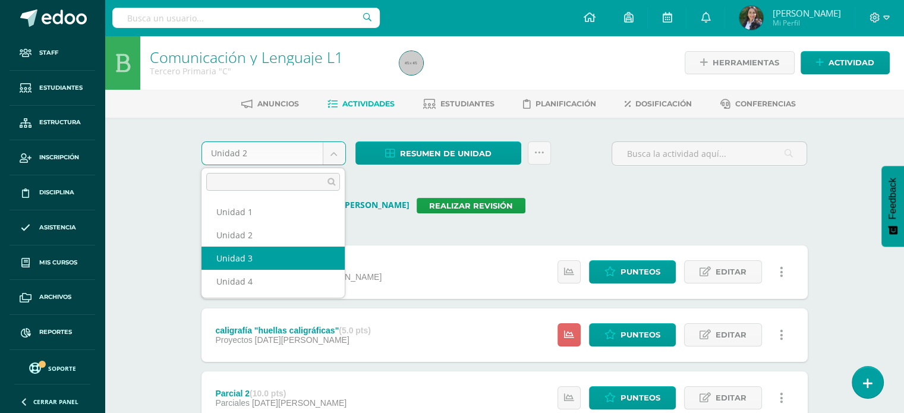
select select "Unidad 3"
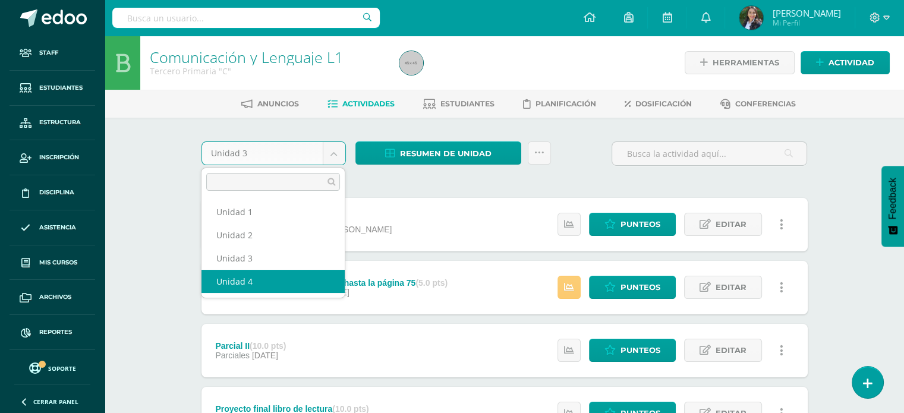
select select "Unidad 4"
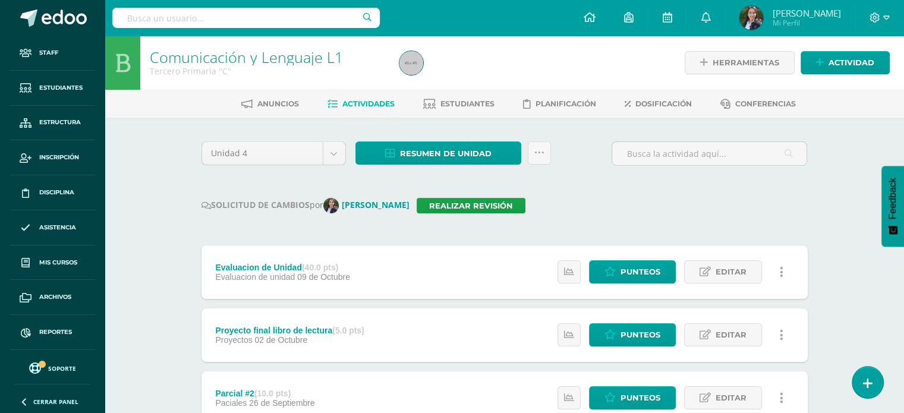
click at [587, 207] on div "SOLICITUD DE CAMBIOS por [PERSON_NAME] Realizar revisión" at bounding box center [505, 205] width 606 height 15
